Goal: Transaction & Acquisition: Obtain resource

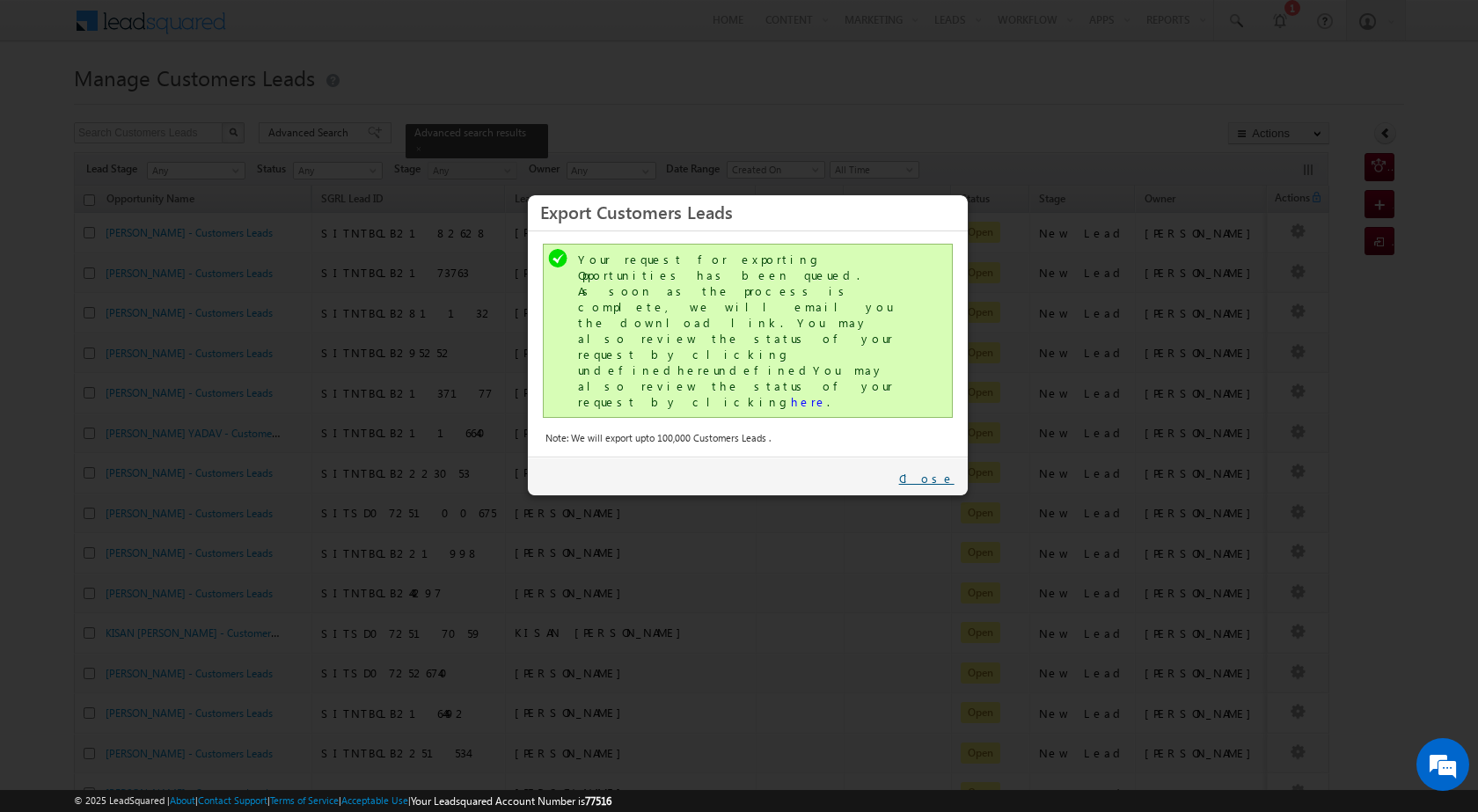
click at [944, 471] on link "Close" at bounding box center [926, 478] width 55 height 16
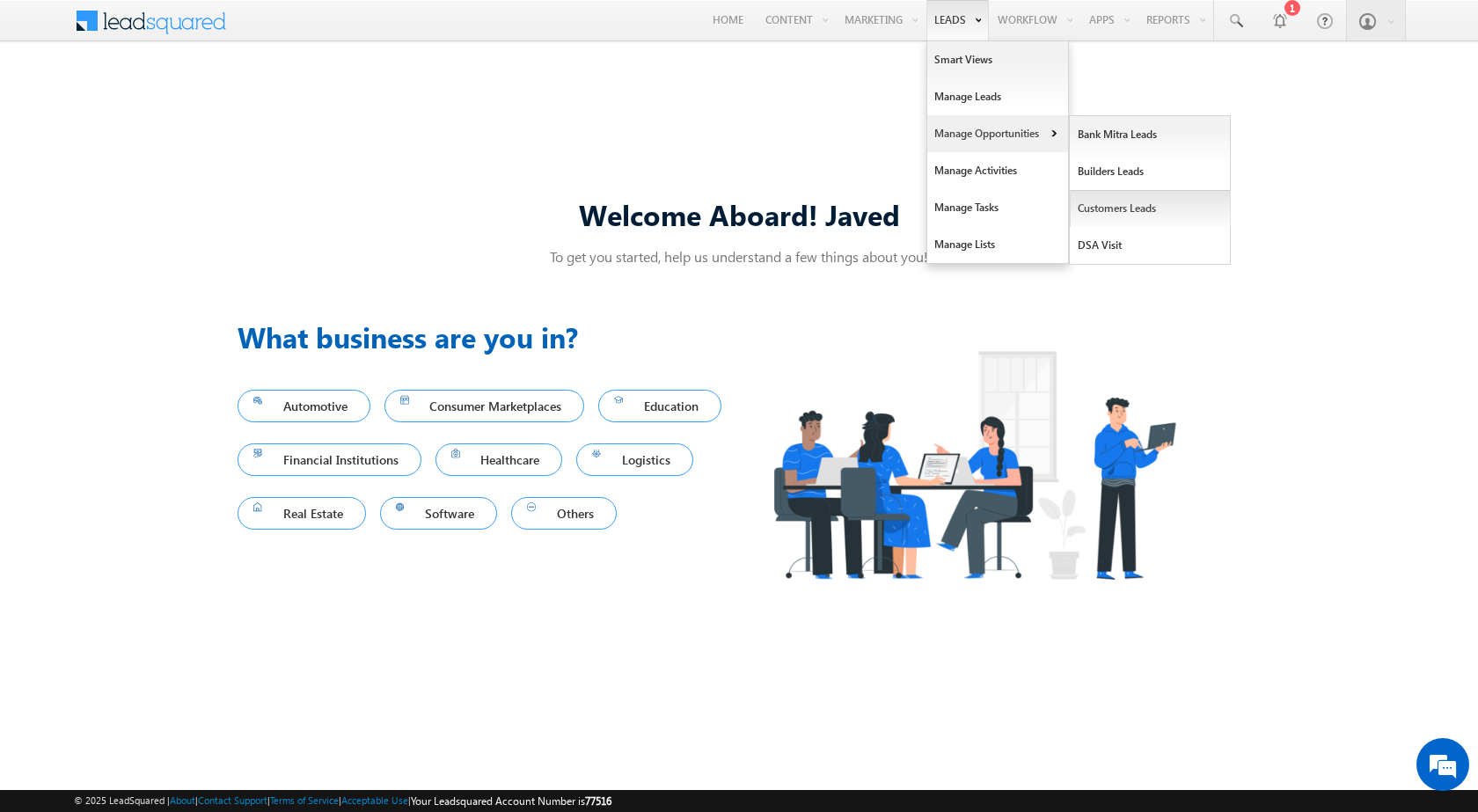
click at [1137, 210] on link "Customers Leads" at bounding box center [1150, 209] width 161 height 37
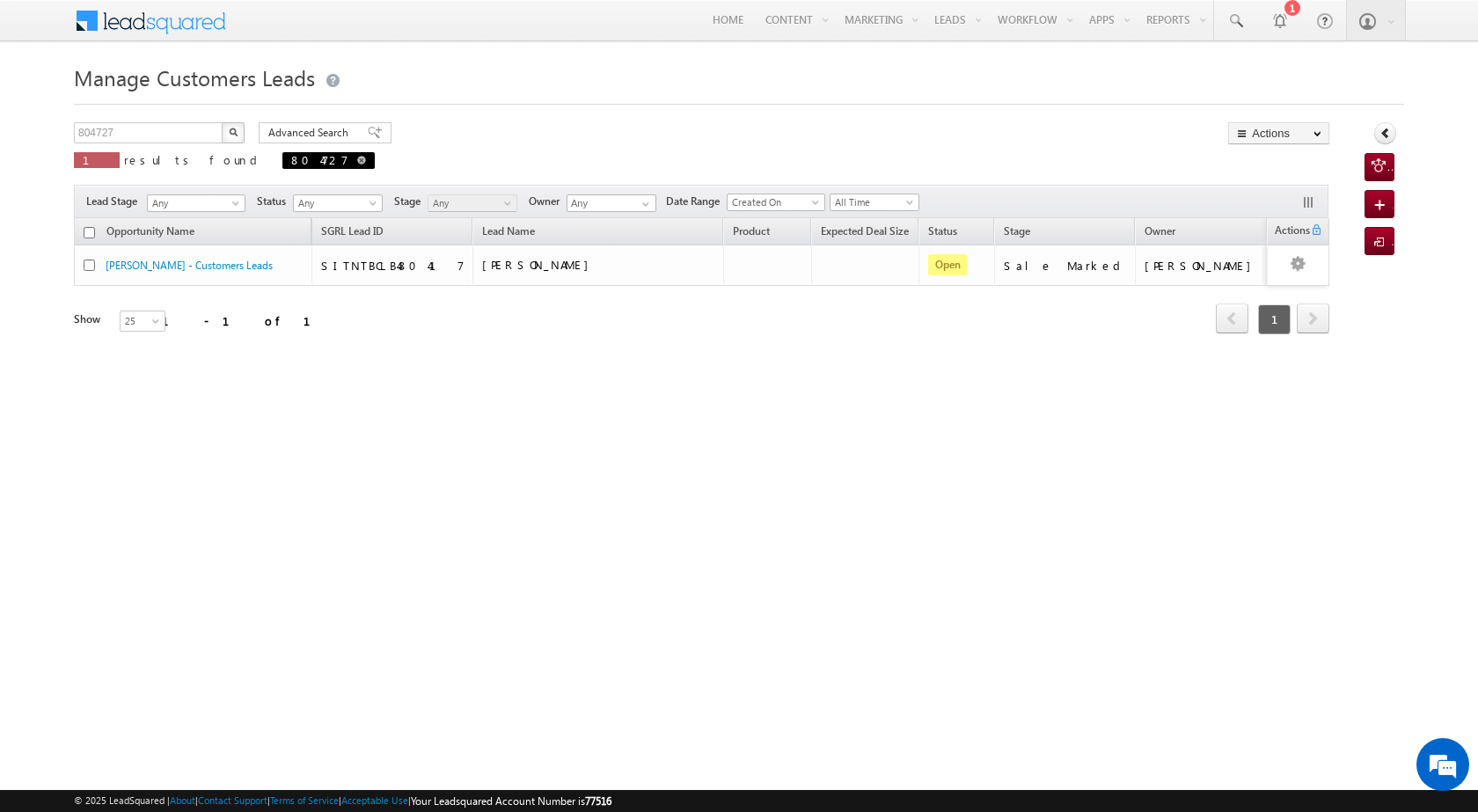
click at [357, 158] on span at bounding box center [361, 159] width 8 height 8
type input "Search Customers Leads"
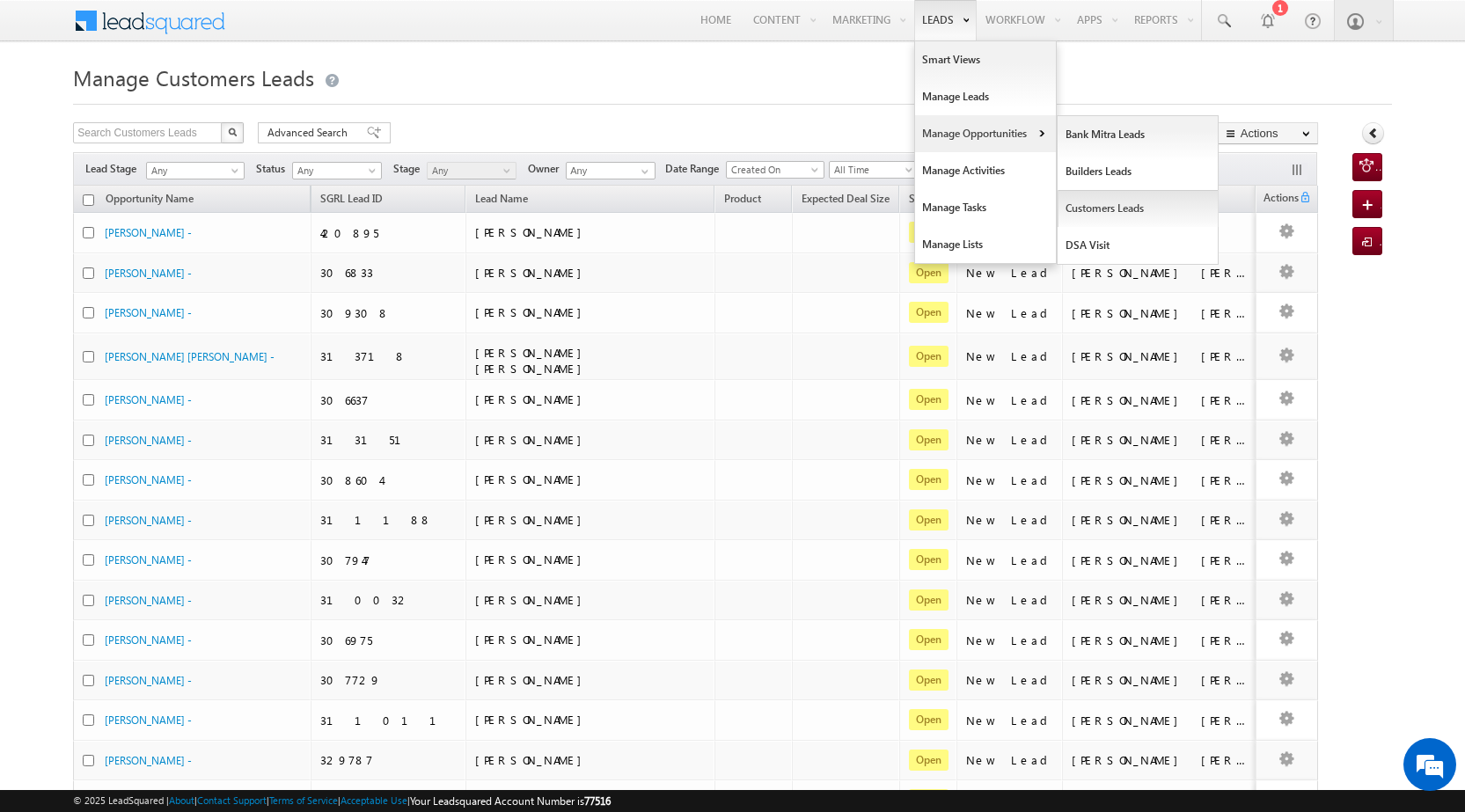
click at [1150, 206] on link "Customers Leads" at bounding box center [1138, 209] width 161 height 37
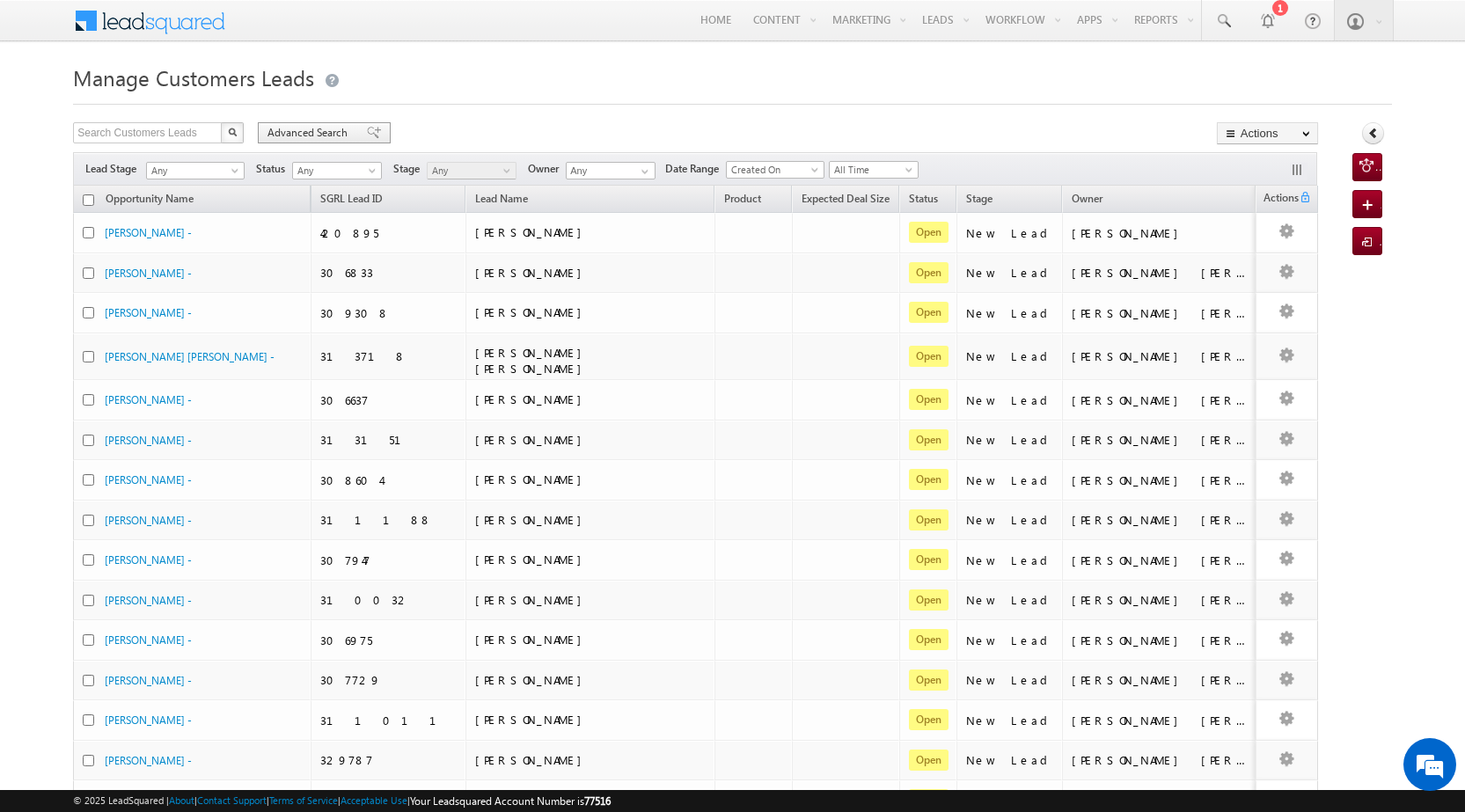
click at [293, 129] on span "Advanced Search" at bounding box center [311, 132] width 86 height 16
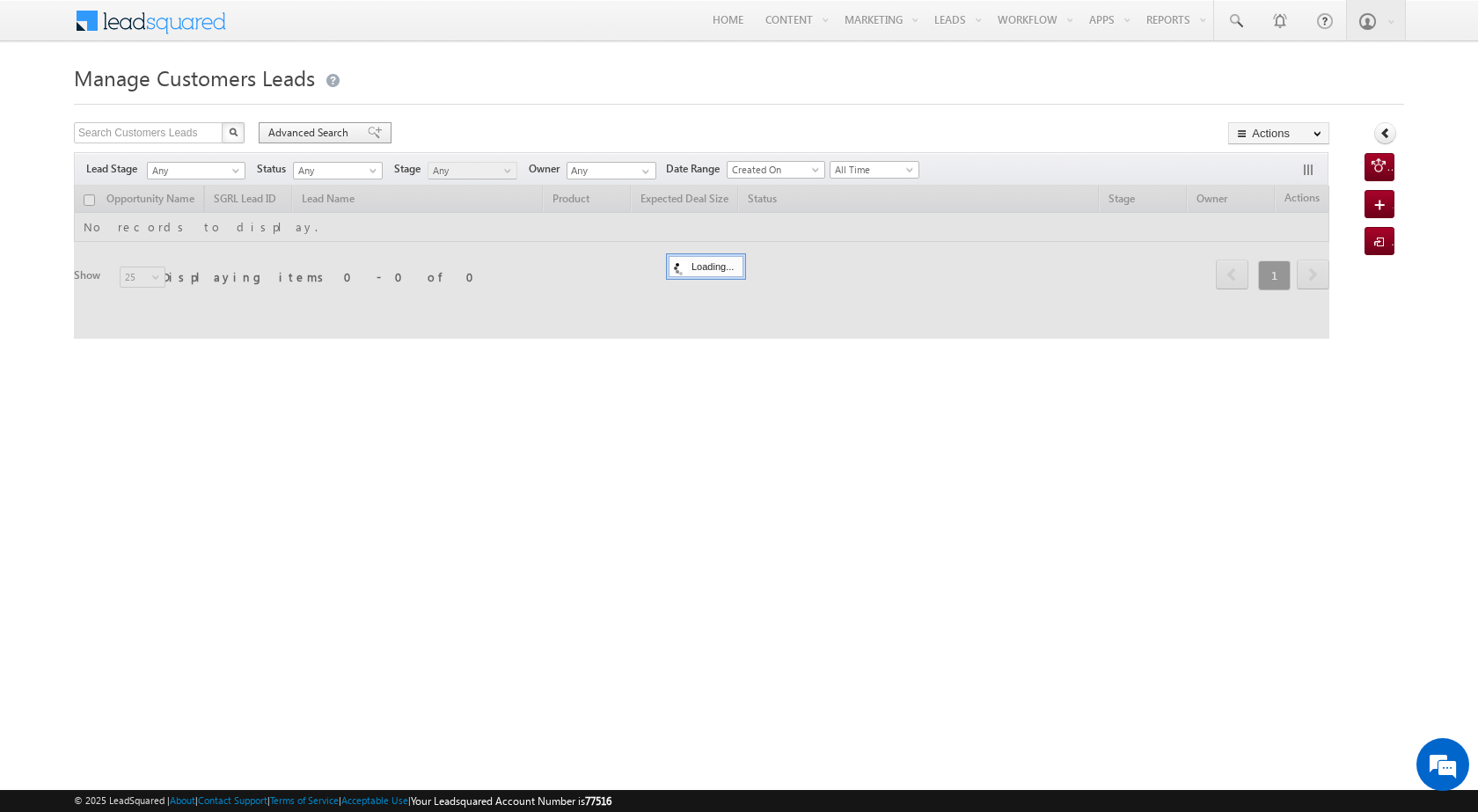
click at [314, 132] on span "Advanced Search" at bounding box center [311, 132] width 86 height 16
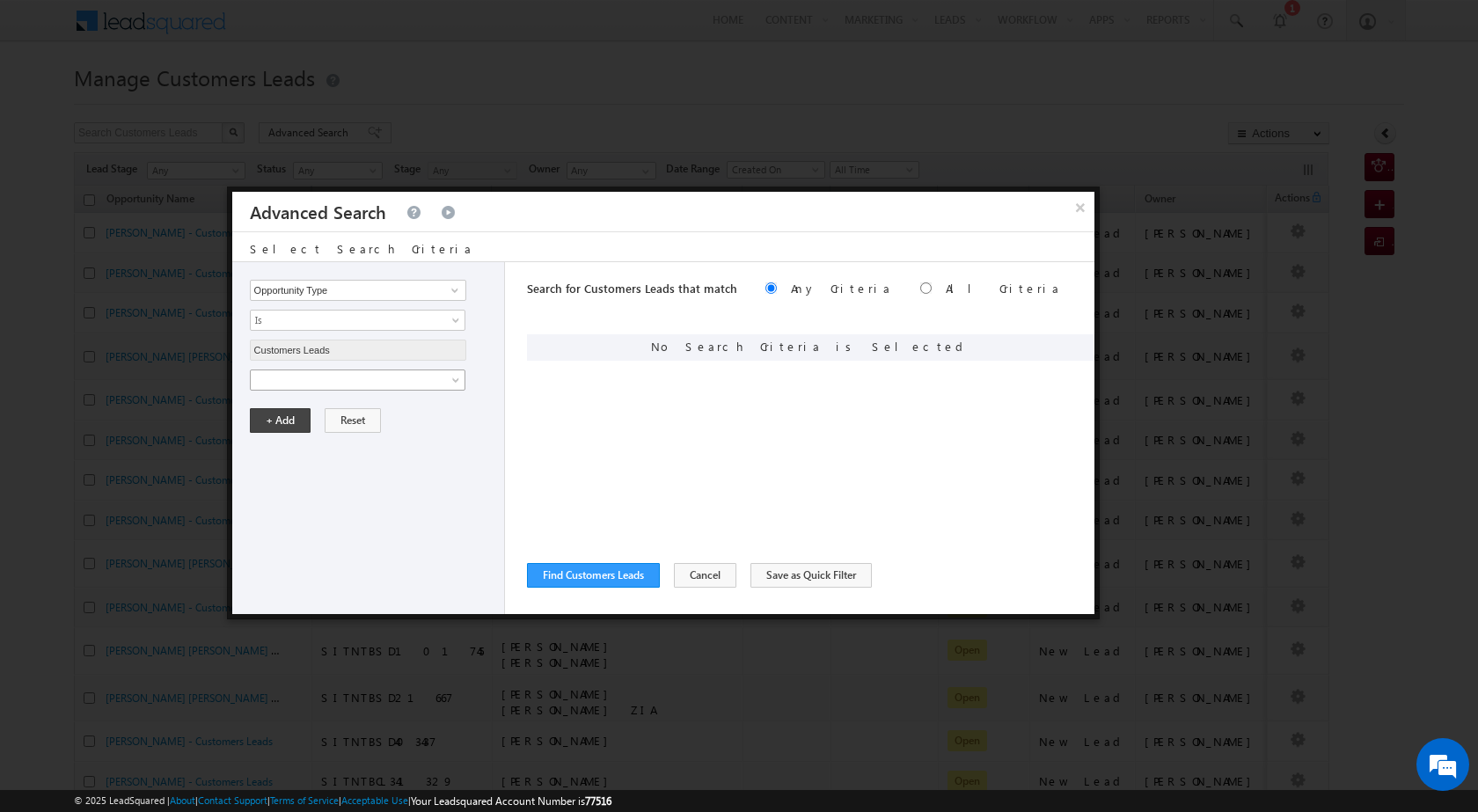
click at [338, 375] on span at bounding box center [346, 379] width 191 height 16
type input "30Aug2025"
click at [284, 483] on button "+ Add" at bounding box center [280, 480] width 61 height 24
click at [698, 467] on div "Search for Customers Leads that match Any Criteria All Criteria Note that the c…" at bounding box center [810, 437] width 568 height 351
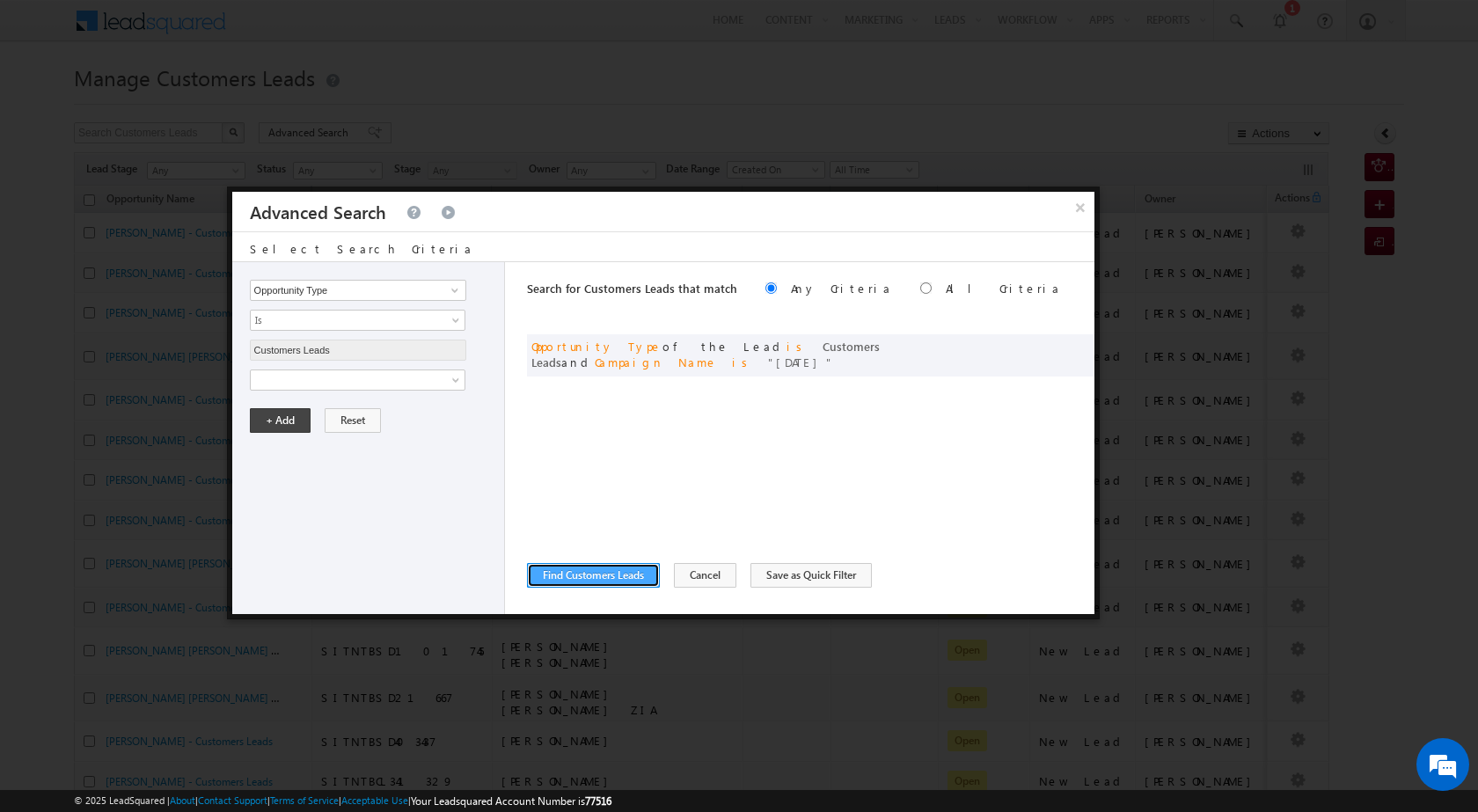
click at [625, 573] on button "Find Customers Leads" at bounding box center [593, 575] width 132 height 24
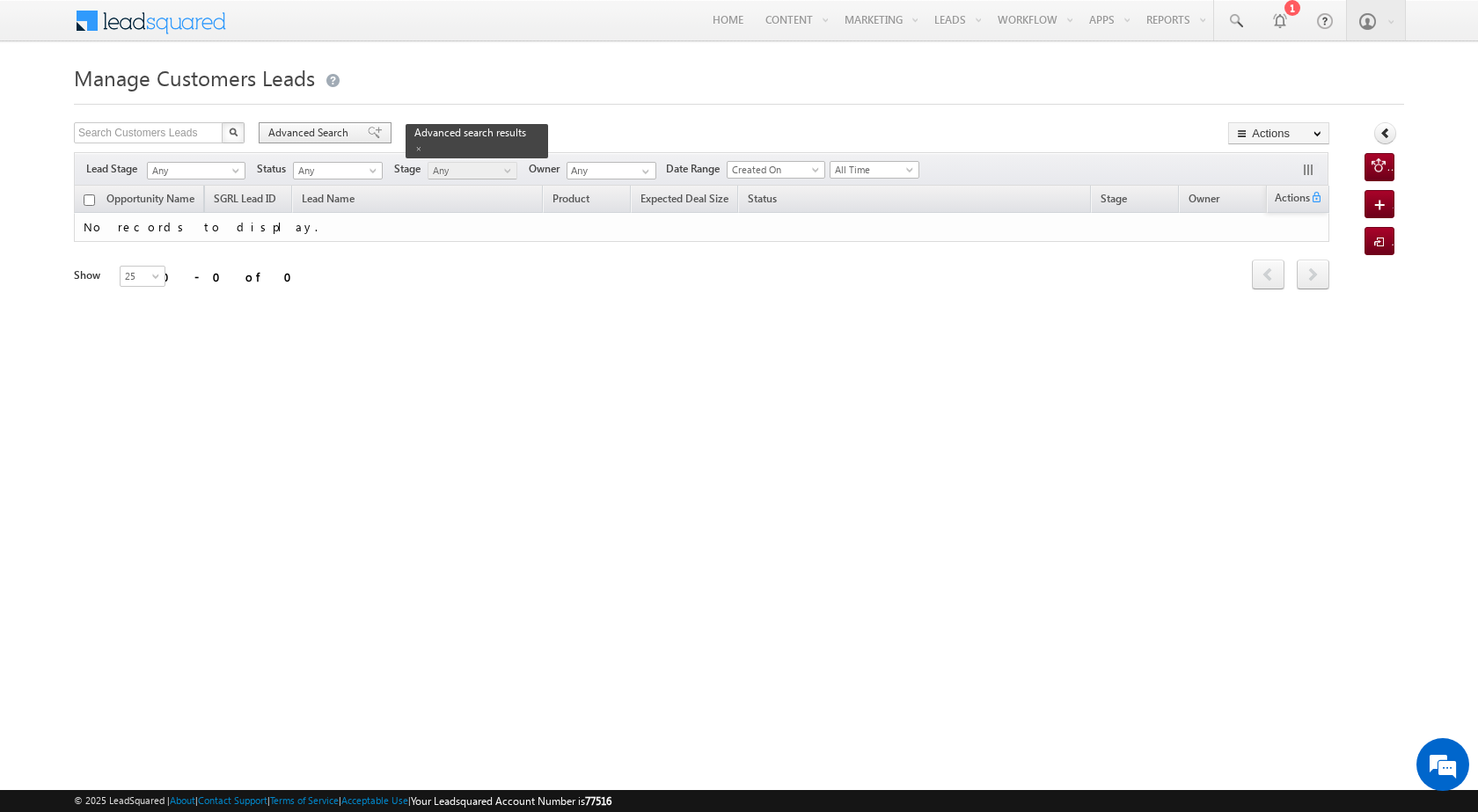
click at [283, 126] on span "Advanced Search" at bounding box center [311, 132] width 86 height 16
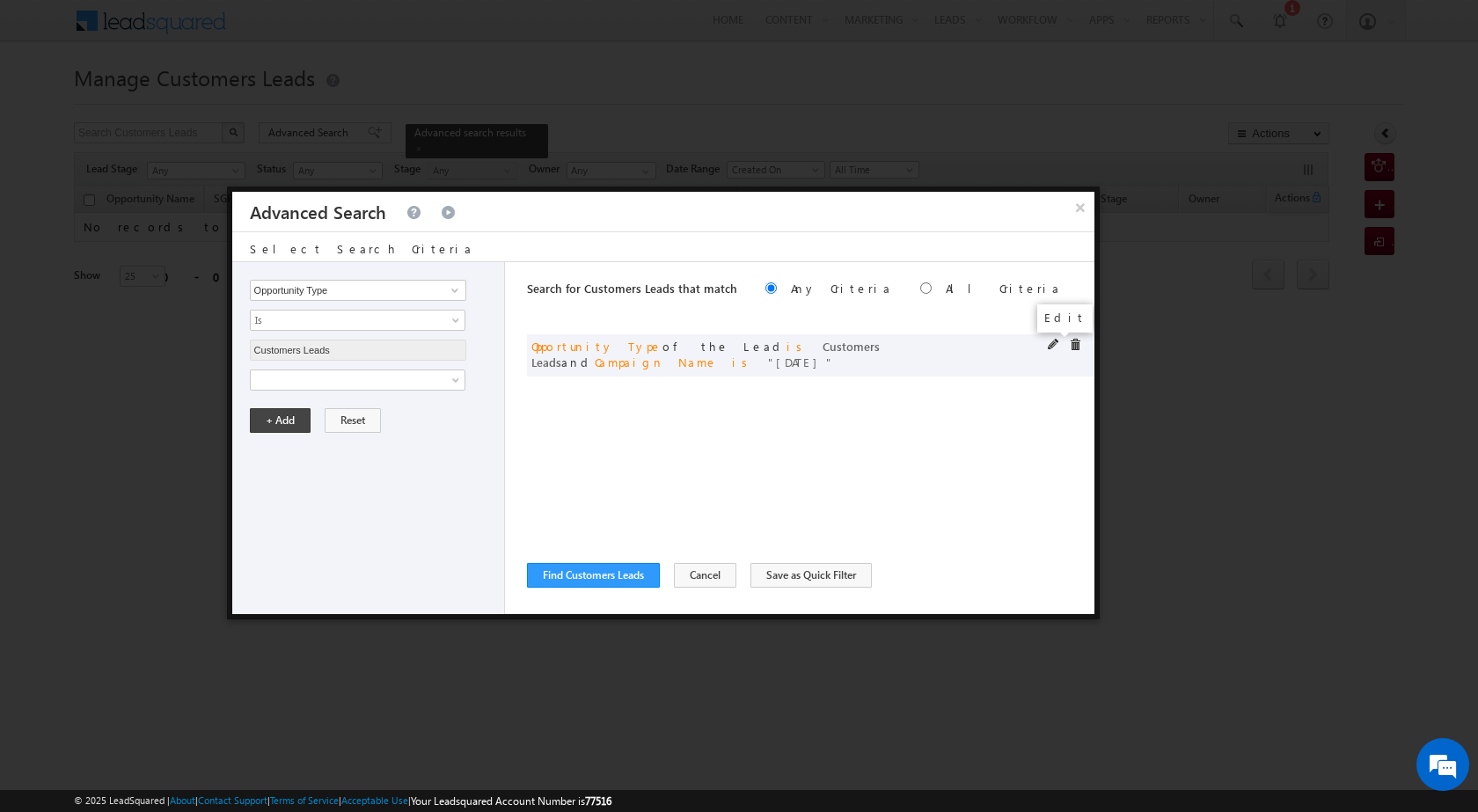
click at [1050, 345] on span at bounding box center [1054, 344] width 12 height 12
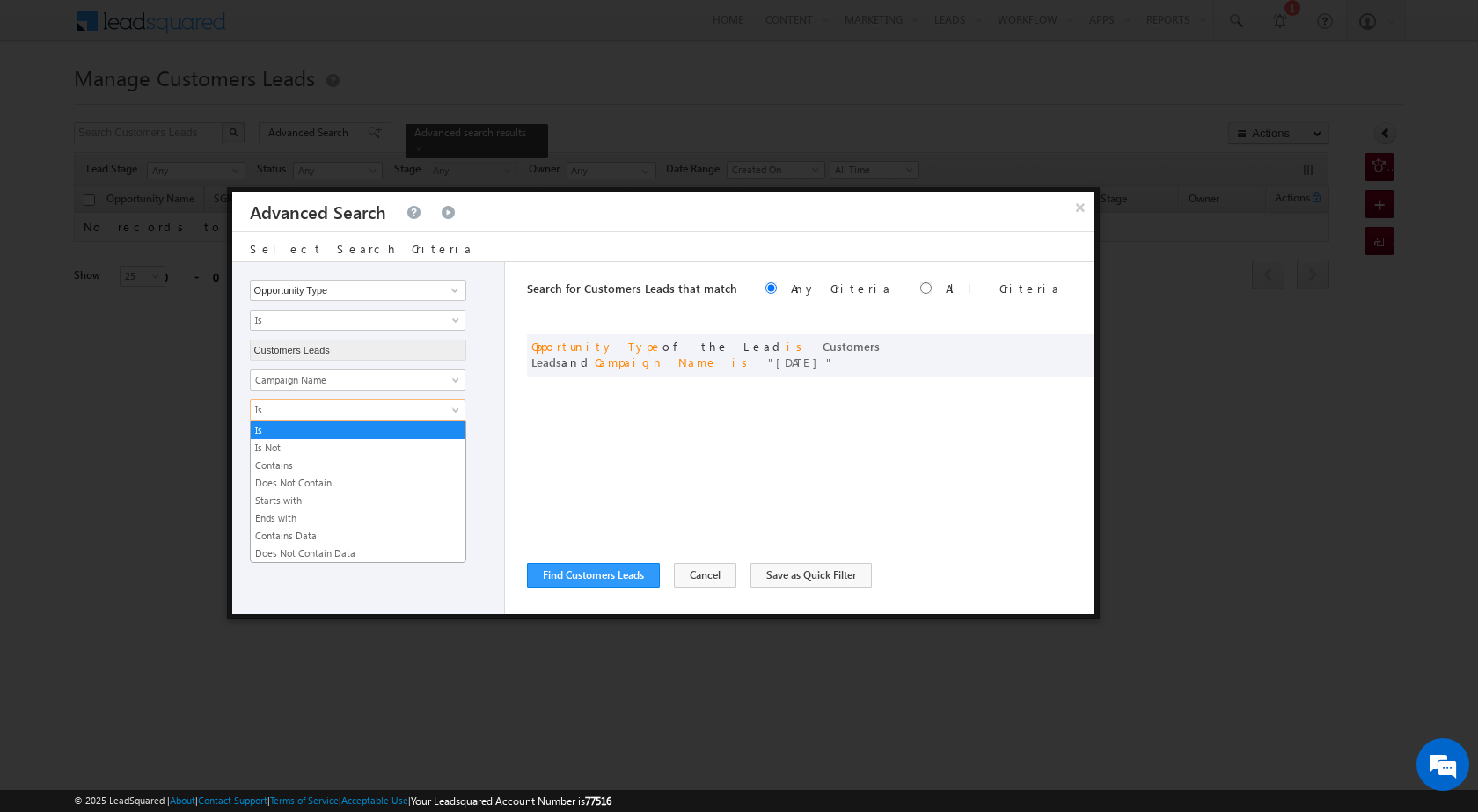
click at [305, 412] on span "Is" at bounding box center [346, 409] width 191 height 16
click at [334, 471] on link "Contains" at bounding box center [358, 465] width 214 height 16
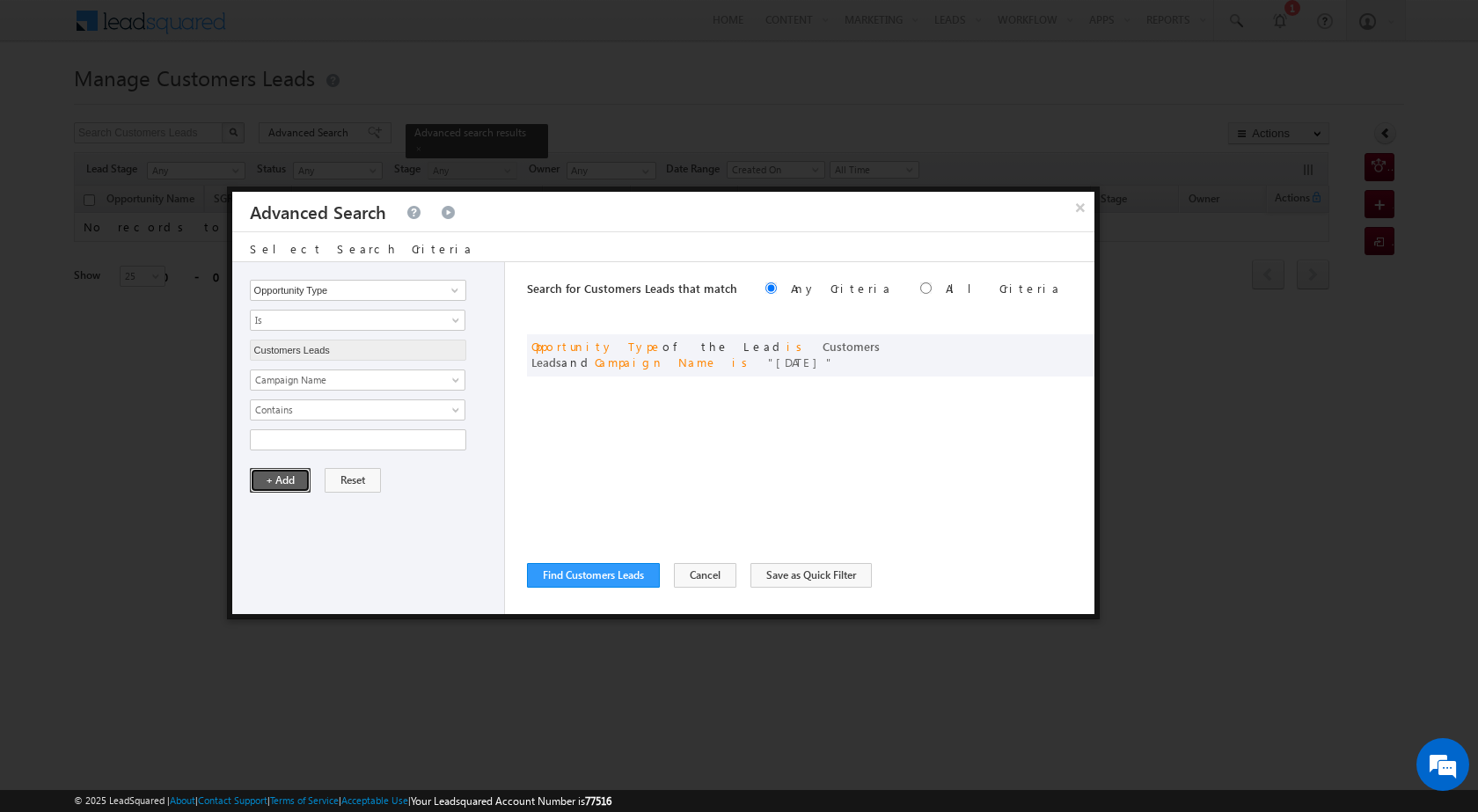
click at [276, 479] on button "+ Add" at bounding box center [280, 480] width 61 height 24
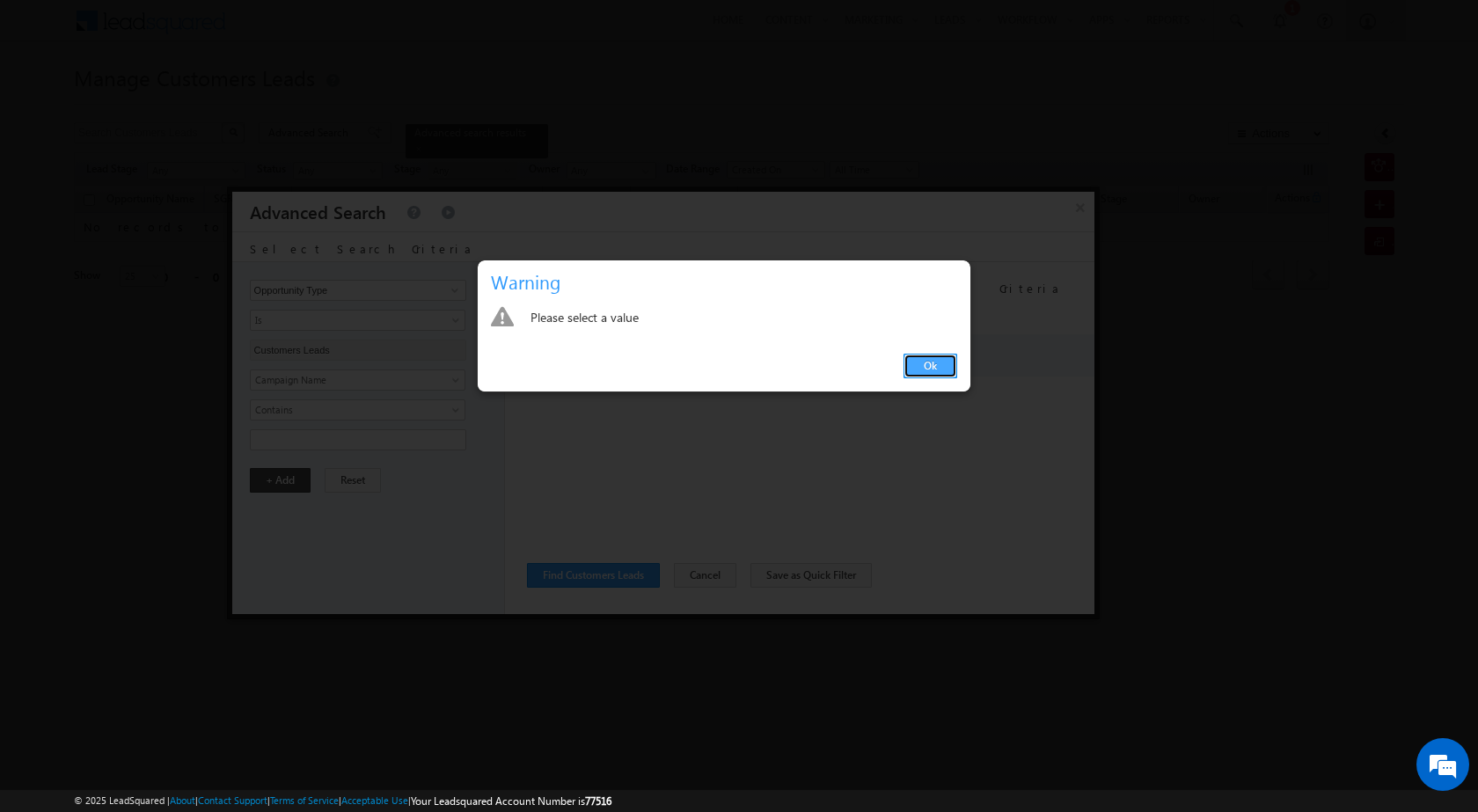
click at [934, 375] on link "Ok" at bounding box center [931, 365] width 54 height 24
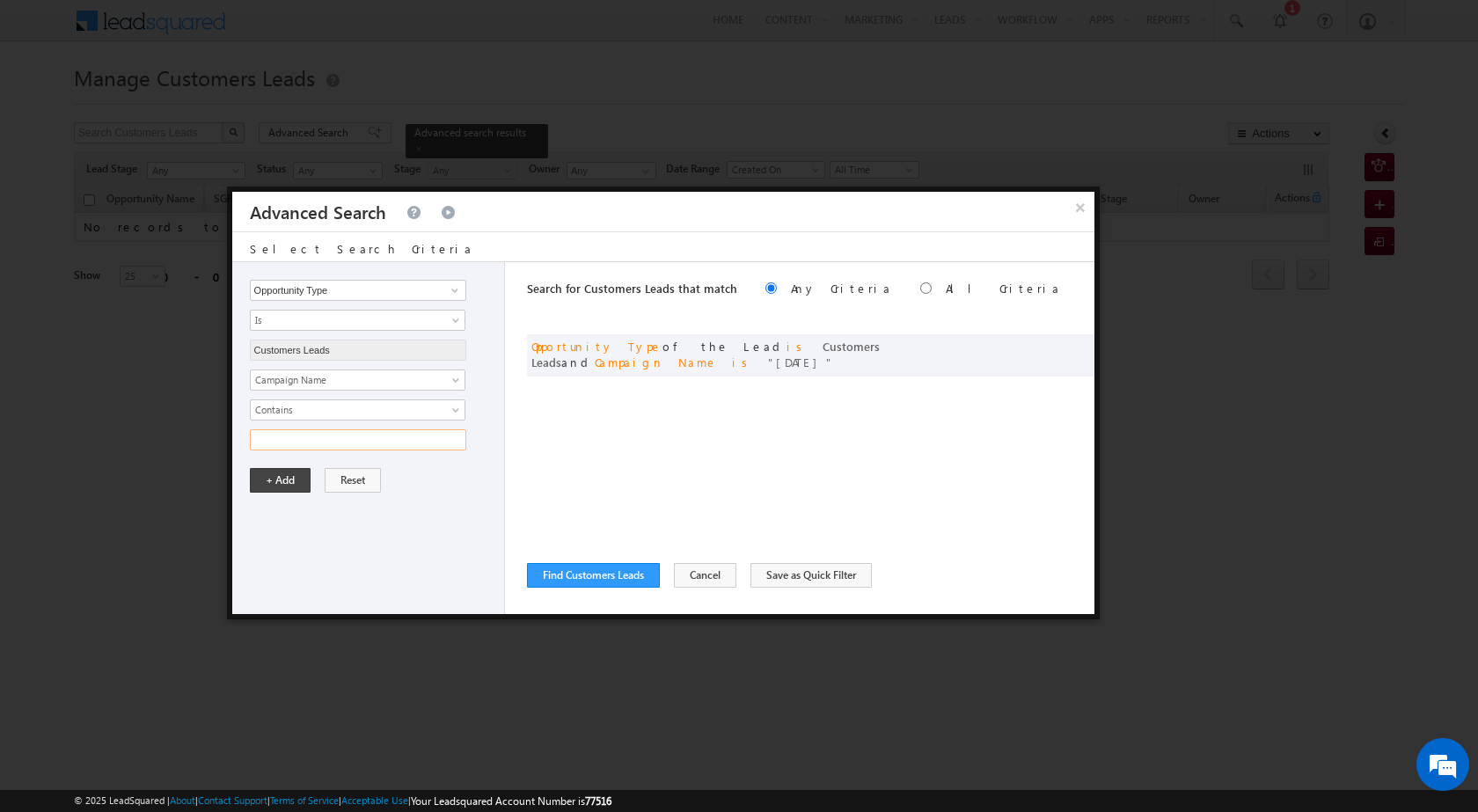
click at [351, 439] on input "text" at bounding box center [358, 439] width 216 height 21
type input "30Aug2025"
click at [293, 480] on button "+ Add" at bounding box center [280, 480] width 61 height 24
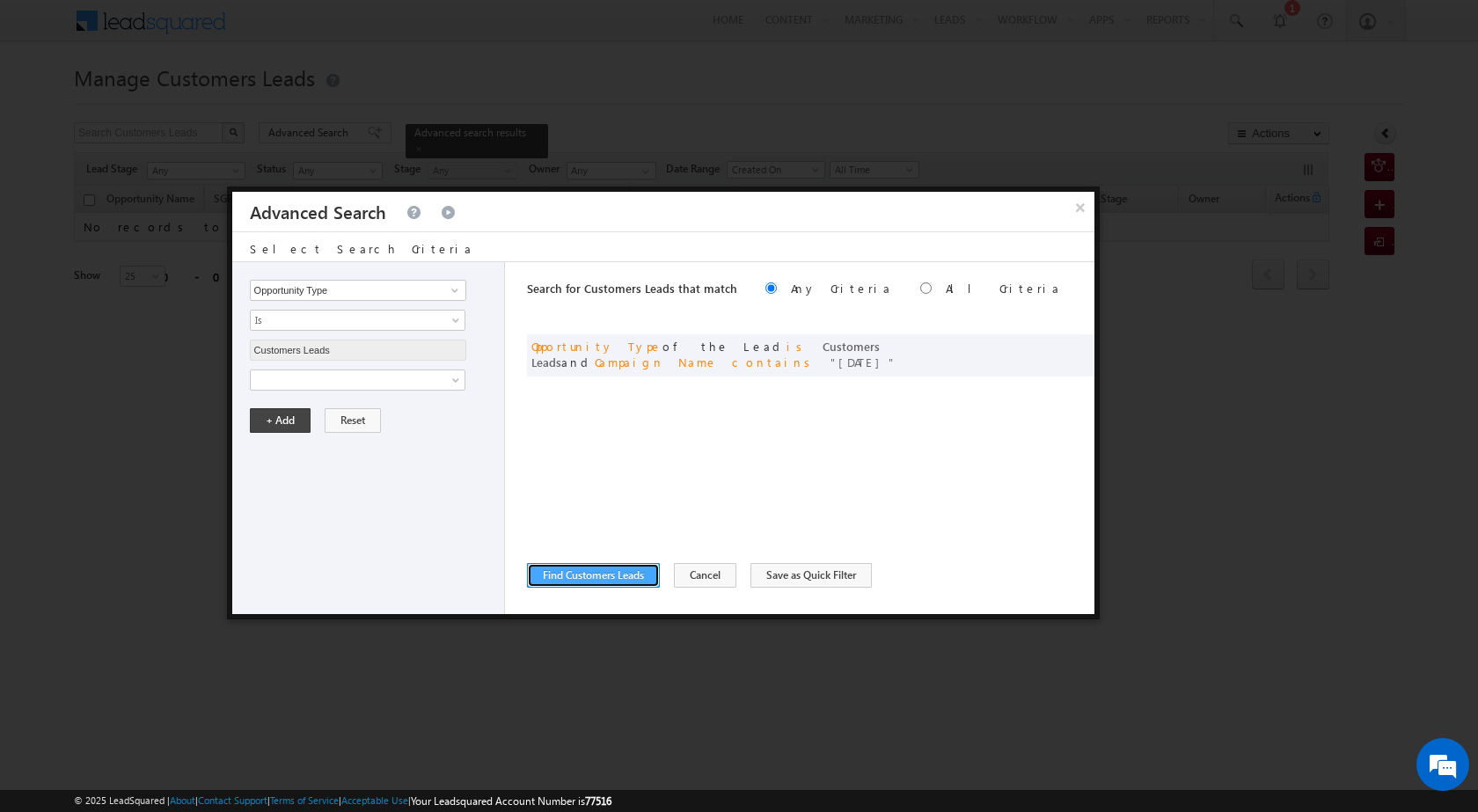
click at [583, 583] on button "Find Customers Leads" at bounding box center [593, 575] width 132 height 24
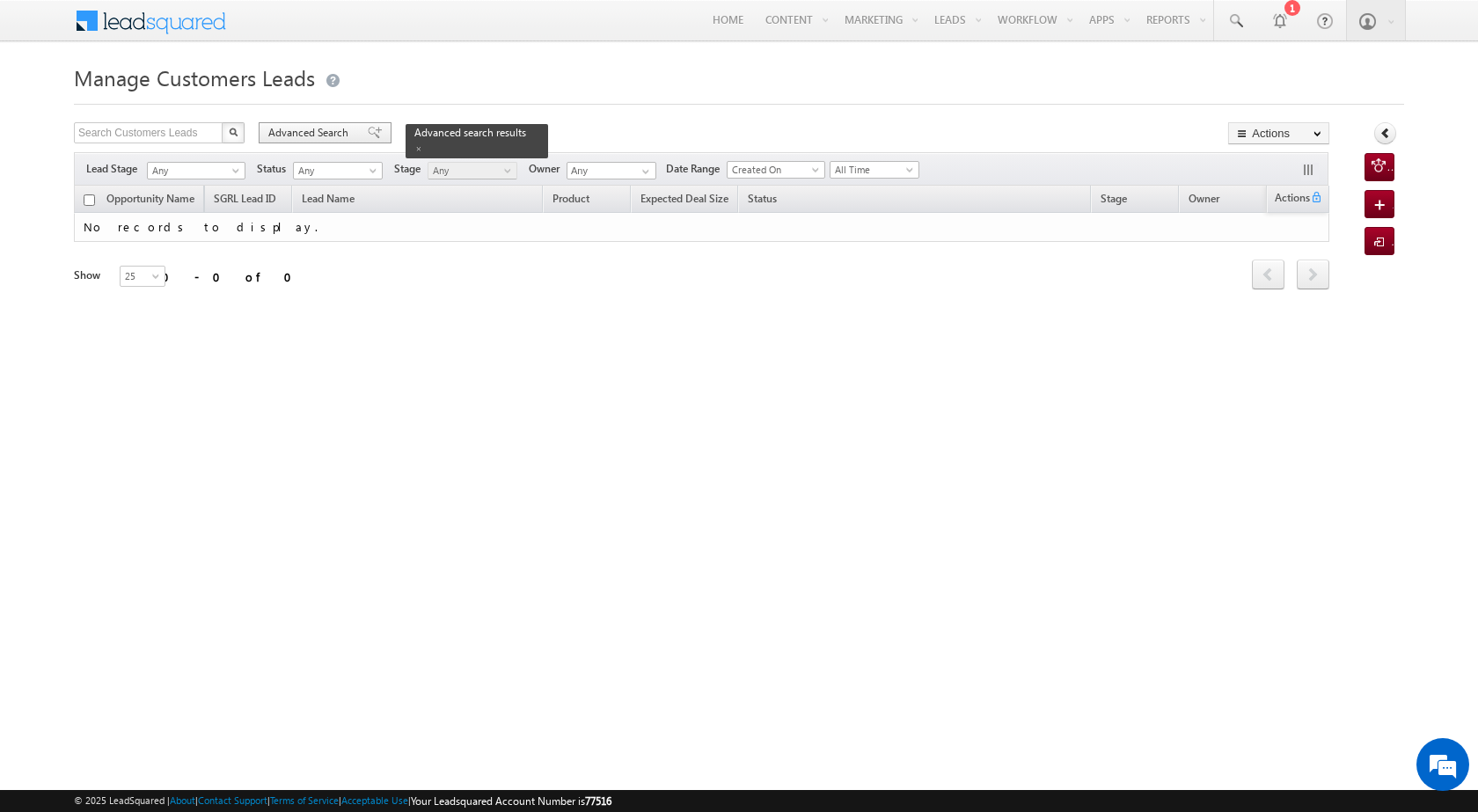
click at [306, 139] on span "Advanced Search" at bounding box center [311, 132] width 86 height 16
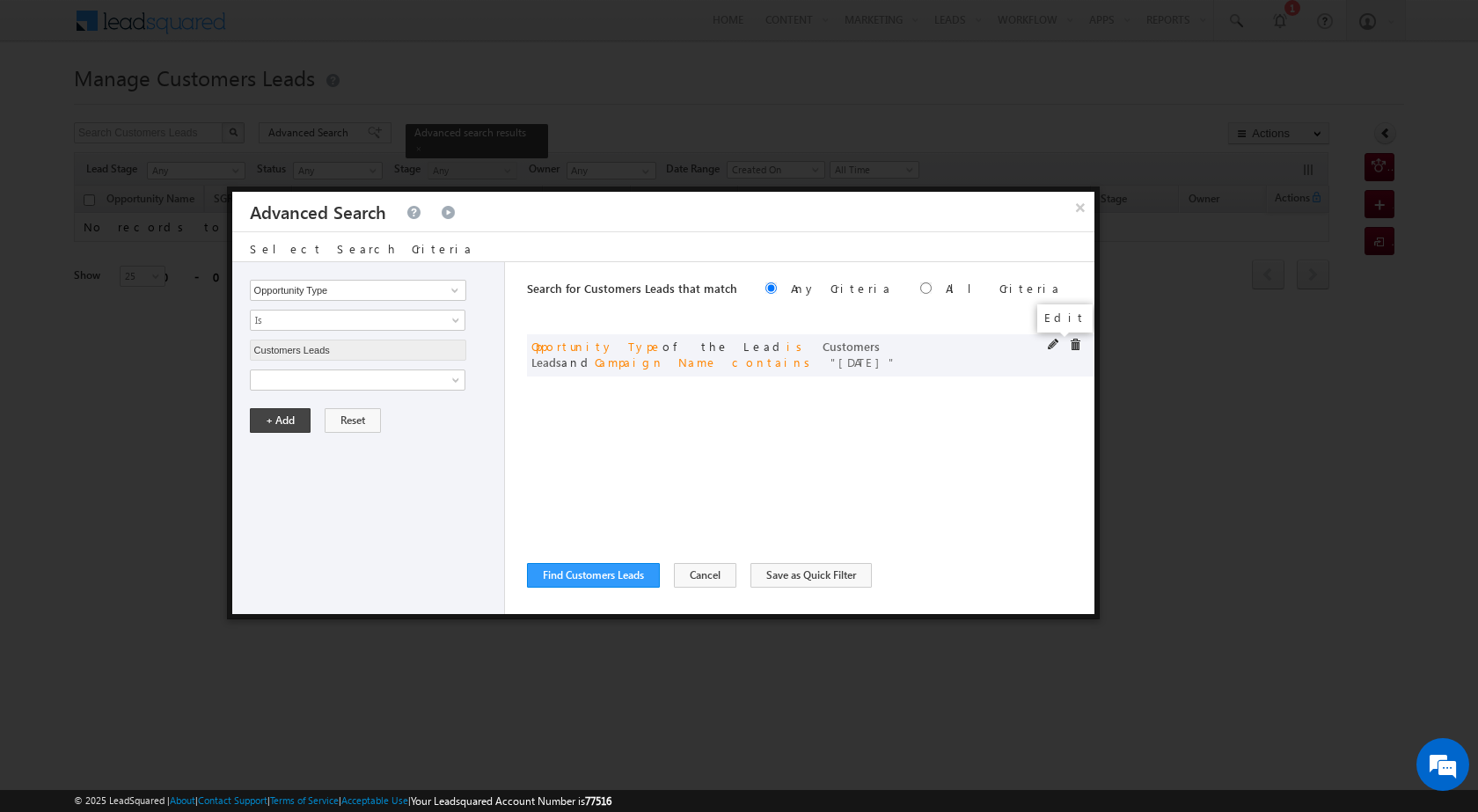
click at [1048, 342] on span at bounding box center [1054, 344] width 12 height 12
click at [377, 435] on input "30Aug2025" at bounding box center [358, 439] width 216 height 21
click at [276, 475] on button "+ Add" at bounding box center [280, 480] width 61 height 24
click at [1050, 343] on span at bounding box center [1054, 344] width 12 height 12
click at [312, 443] on input "30Aug2025" at bounding box center [358, 439] width 216 height 21
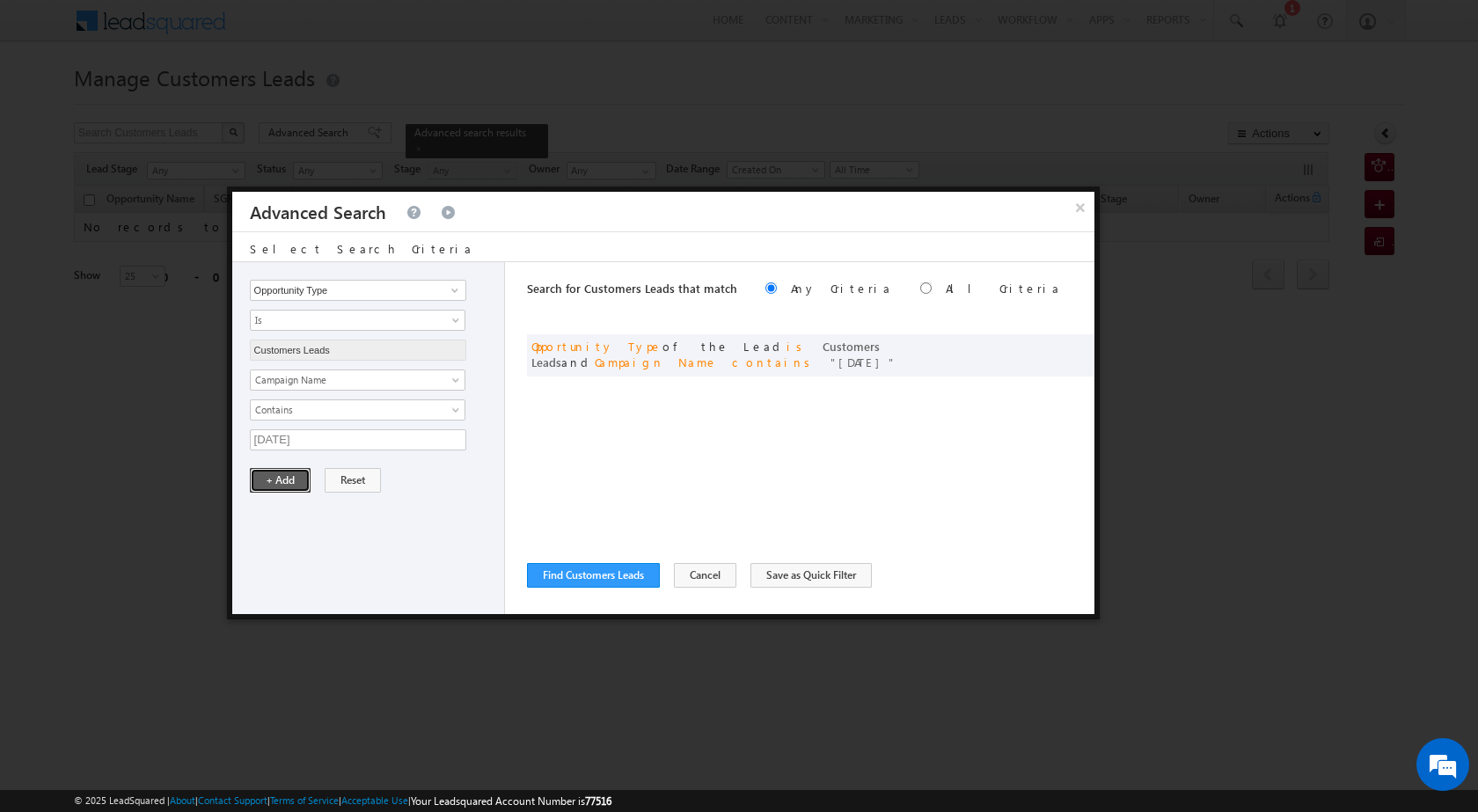
click at [282, 480] on button "+ Add" at bounding box center [280, 480] width 61 height 24
click at [1057, 344] on span at bounding box center [1054, 344] width 12 height 12
click at [287, 432] on input "30Aug2025" at bounding box center [358, 439] width 216 height 21
type input "30AUG2025"
click at [291, 480] on button "+ Add" at bounding box center [280, 480] width 61 height 24
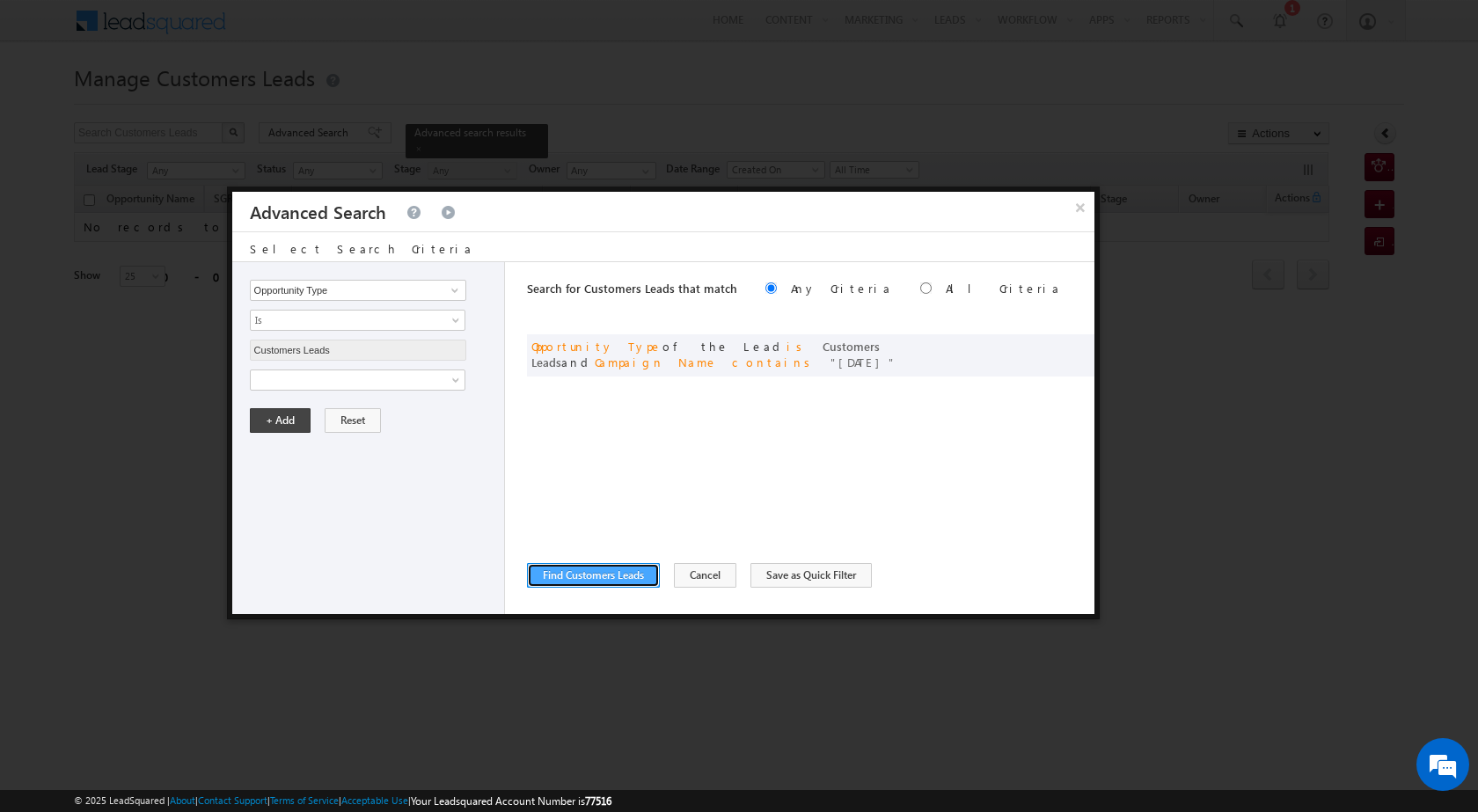
click at [617, 563] on button "Find Customers Leads" at bounding box center [593, 575] width 132 height 24
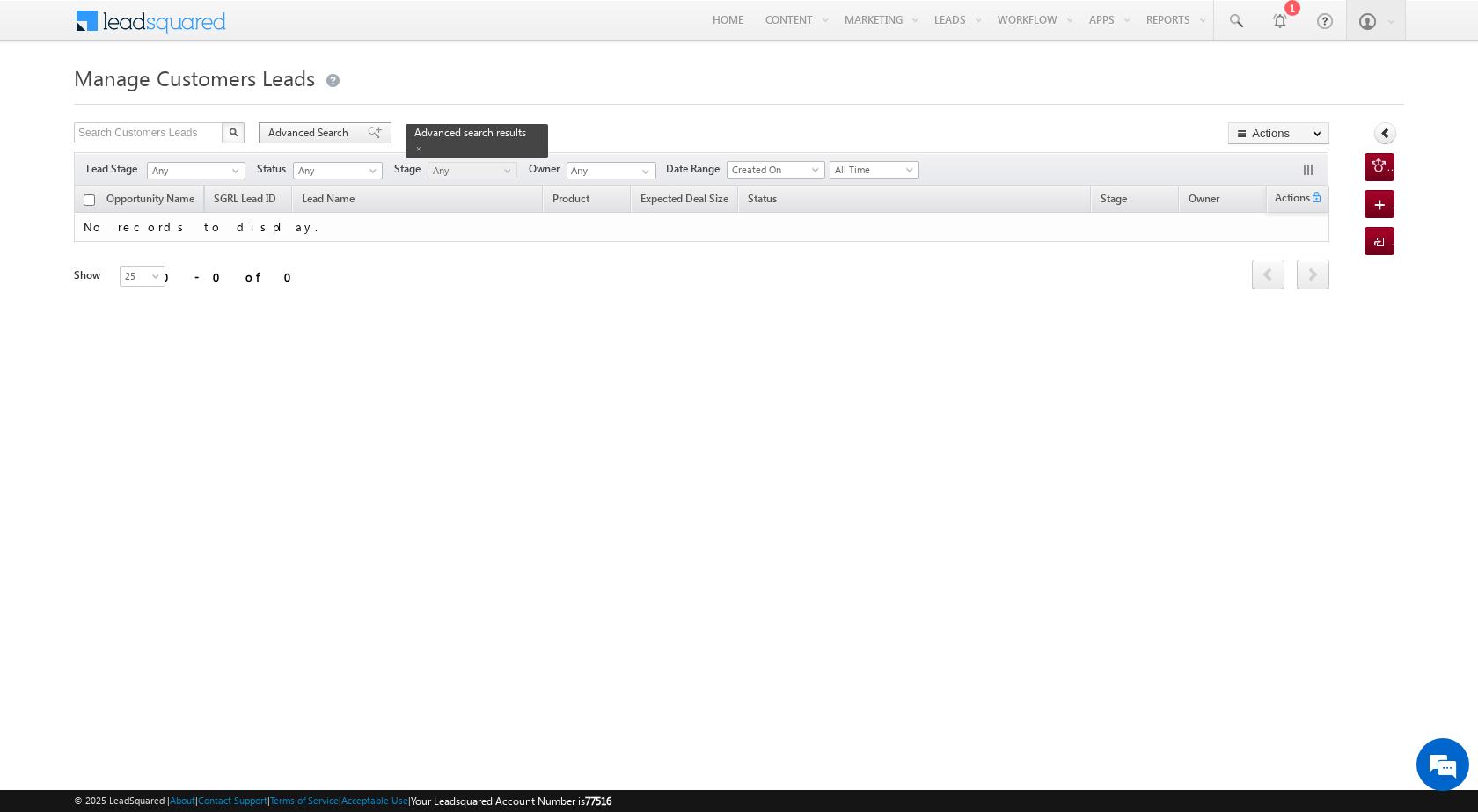
click at [310, 138] on span "Advanced Search" at bounding box center [311, 132] width 86 height 16
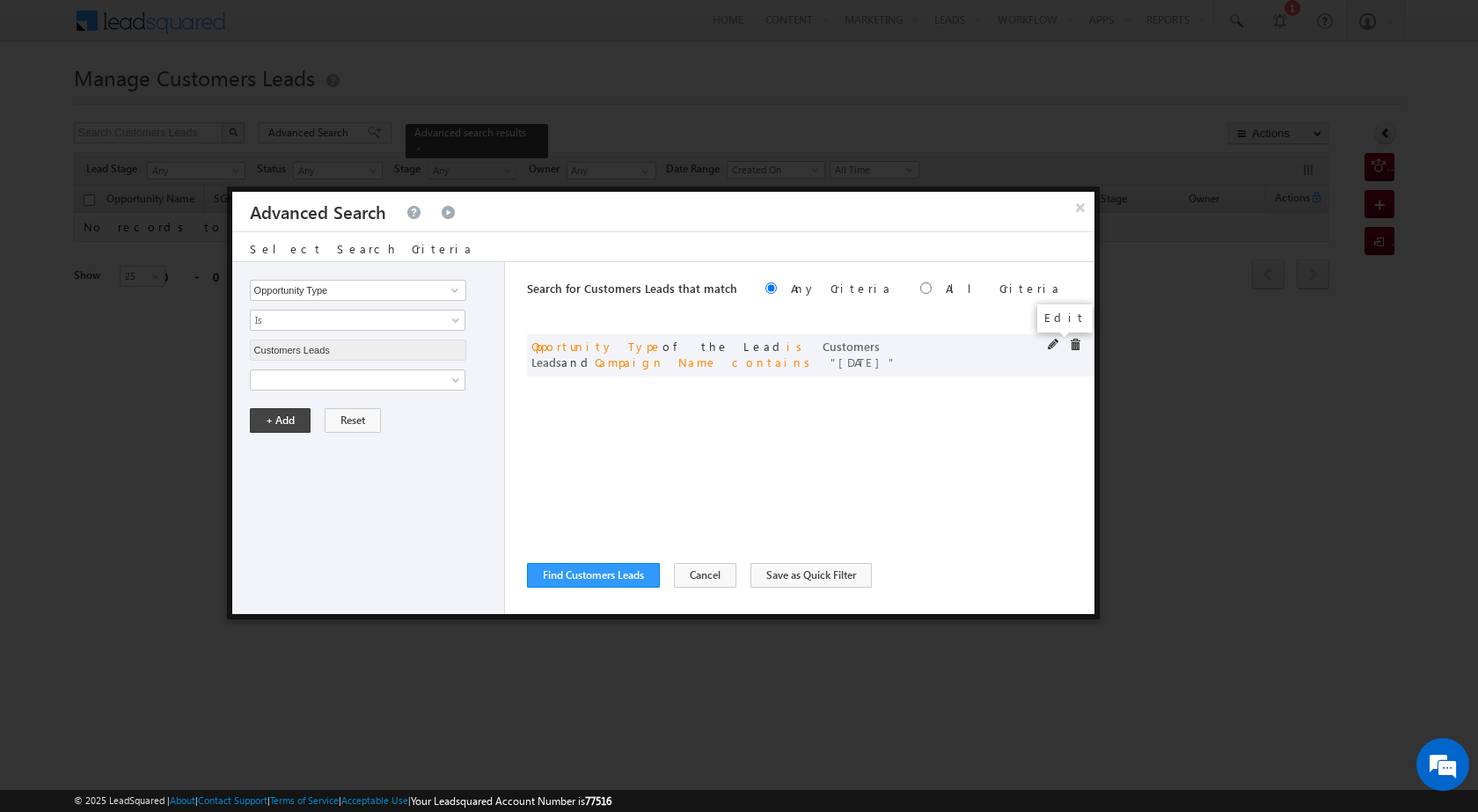
click at [1050, 342] on span at bounding box center [1054, 344] width 12 height 12
click at [303, 442] on input "30AUG2025" at bounding box center [358, 439] width 216 height 21
type input "30AUG25"
click at [269, 475] on button "+ Add" at bounding box center [280, 480] width 61 height 24
click at [566, 563] on button "Find Customers Leads" at bounding box center [593, 575] width 132 height 24
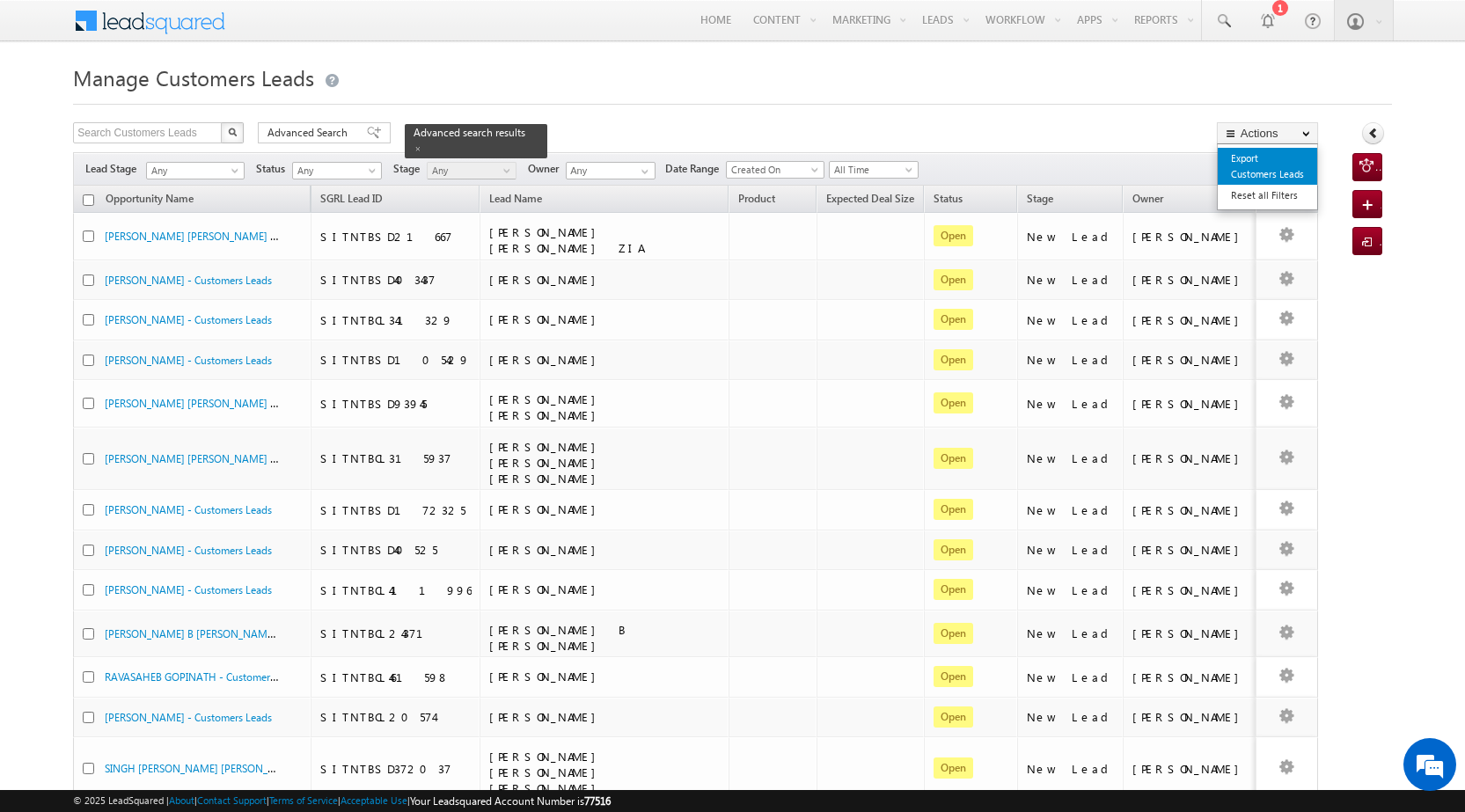
click at [1272, 169] on link "Export Customers Leads" at bounding box center [1267, 166] width 100 height 37
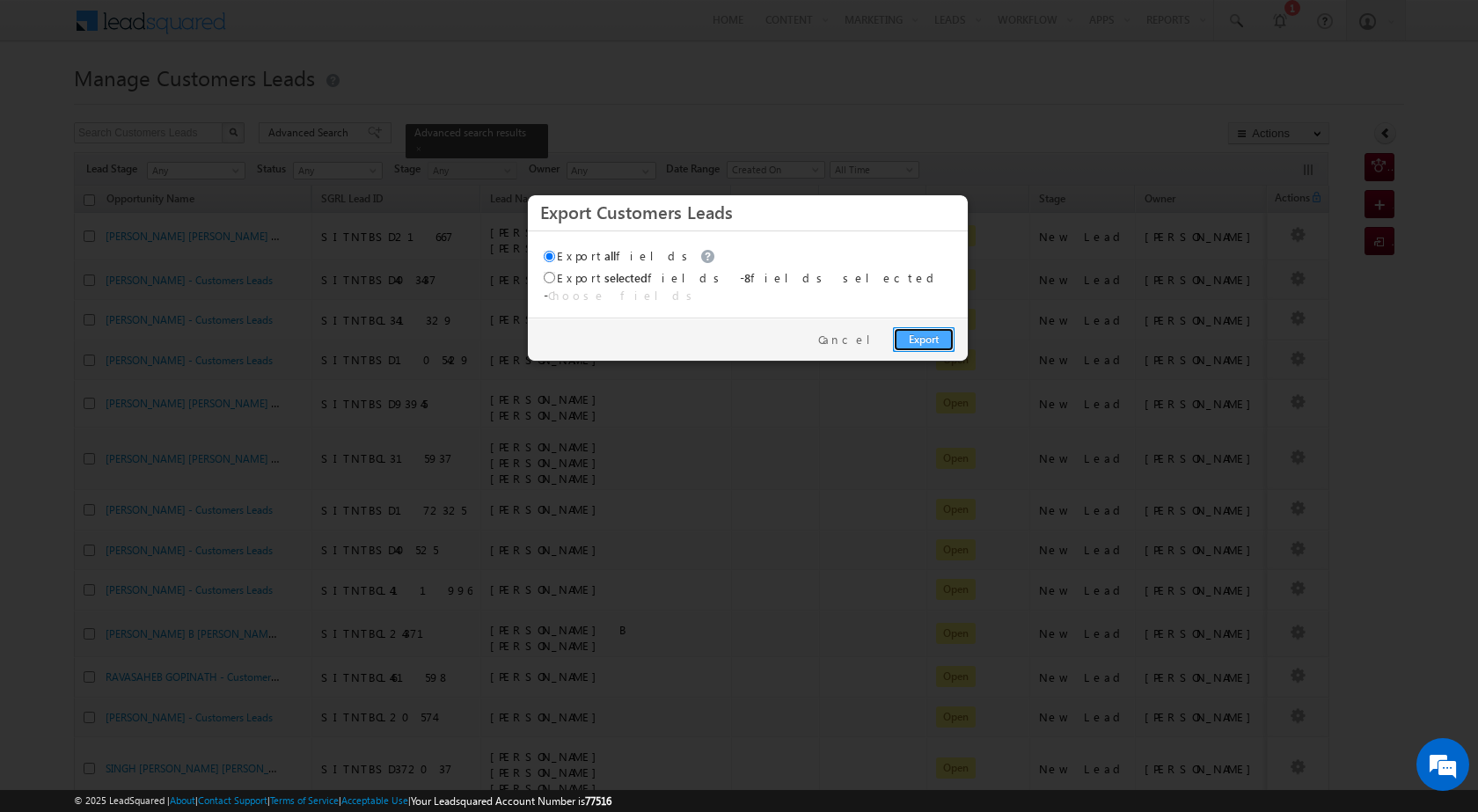
click at [928, 335] on link "Export" at bounding box center [924, 339] width 62 height 24
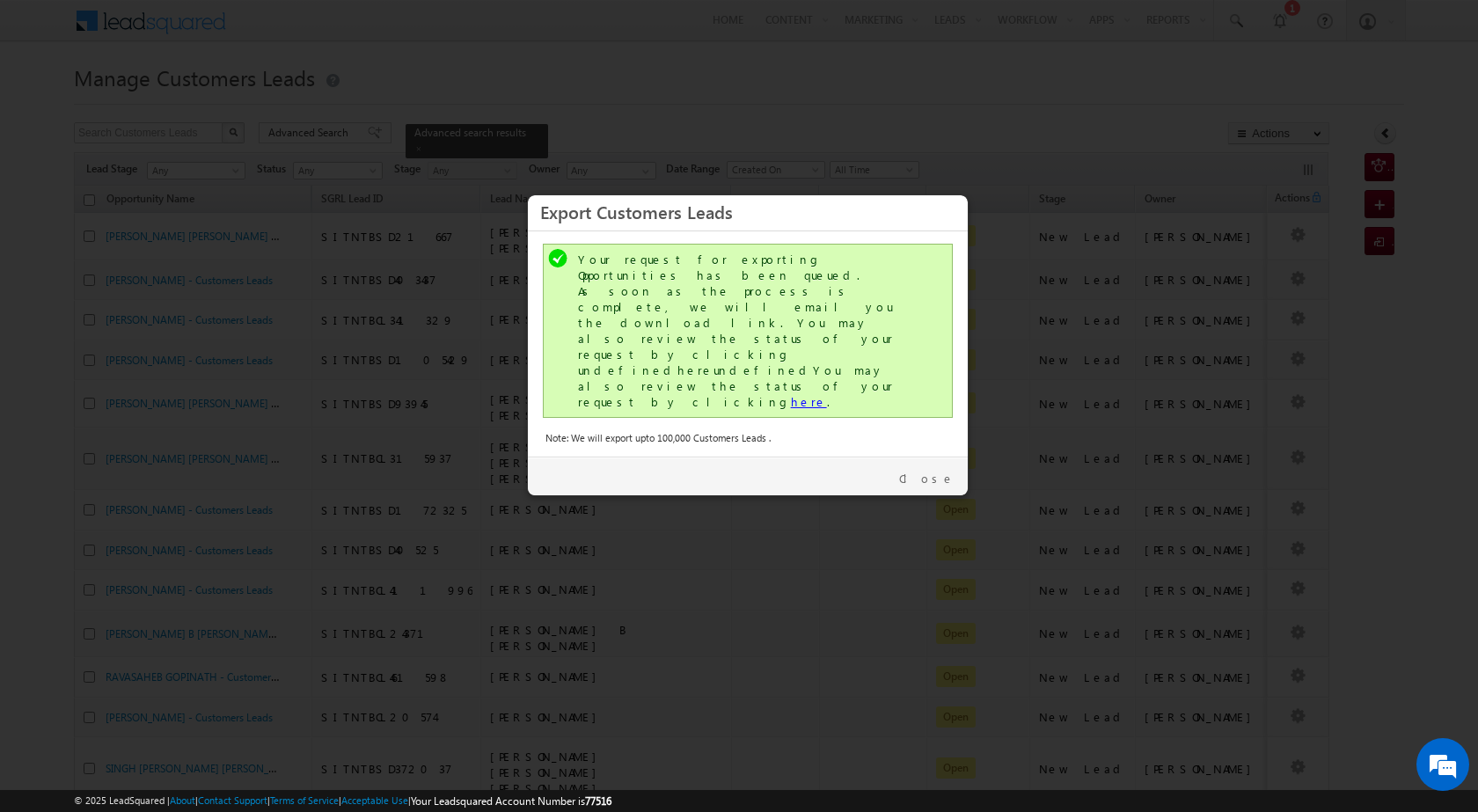
click at [791, 394] on link "here" at bounding box center [808, 402] width 36 height 15
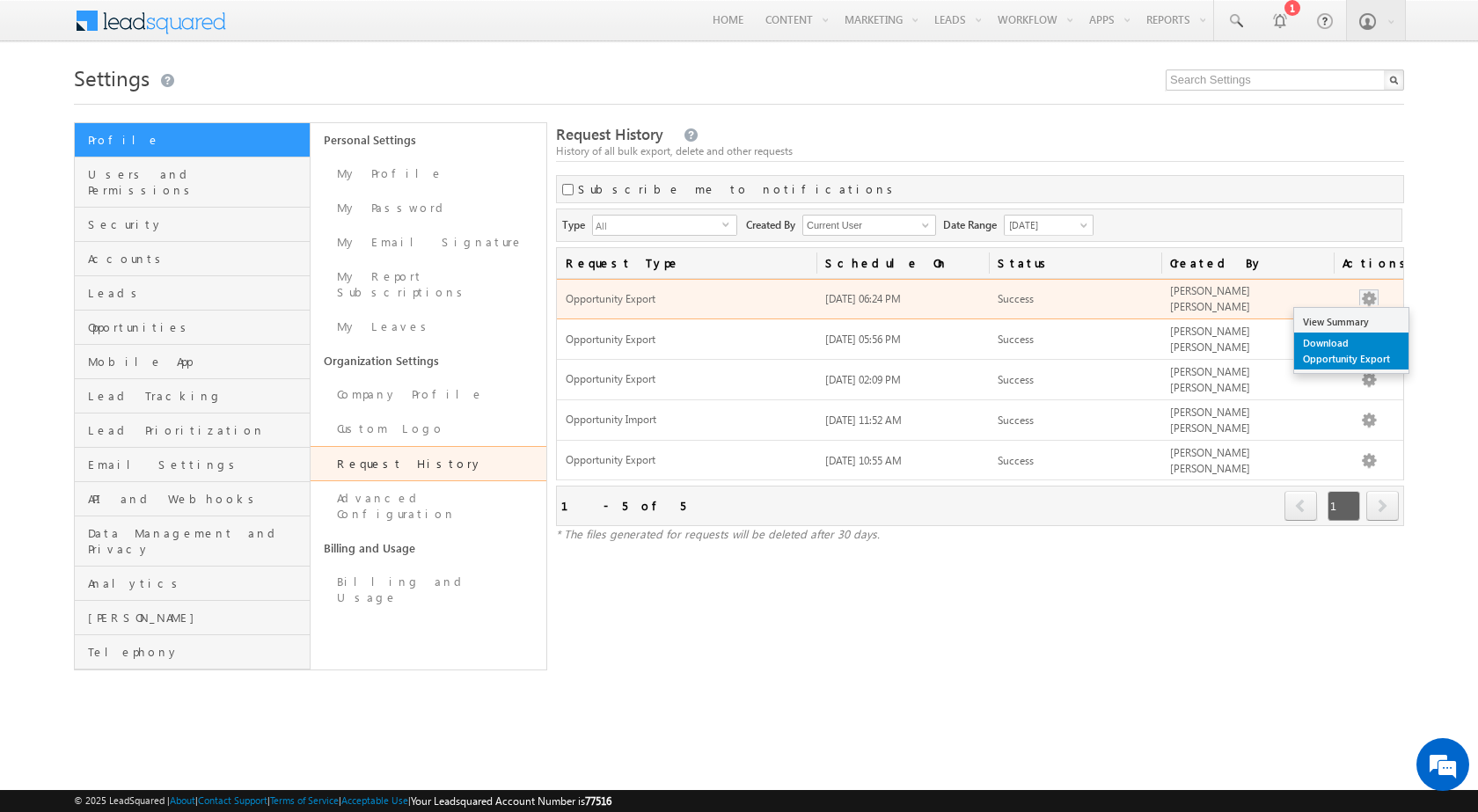
click at [1353, 347] on link "Download Opportunity Export" at bounding box center [1351, 351] width 115 height 37
